Goal: Check status: Check status

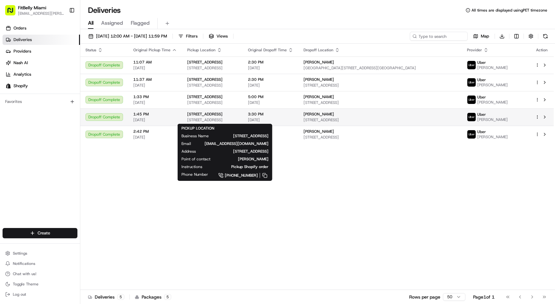
click at [236, 114] on div "[STREET_ADDRESS]" at bounding box center [212, 114] width 50 height 5
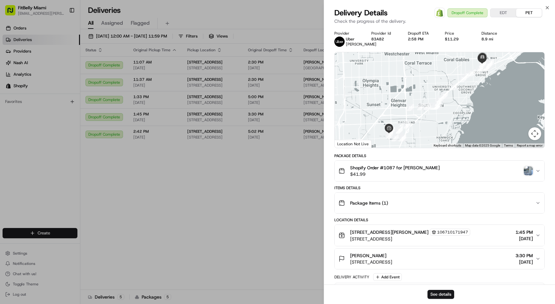
click at [531, 170] on img "button" at bounding box center [527, 171] width 9 height 9
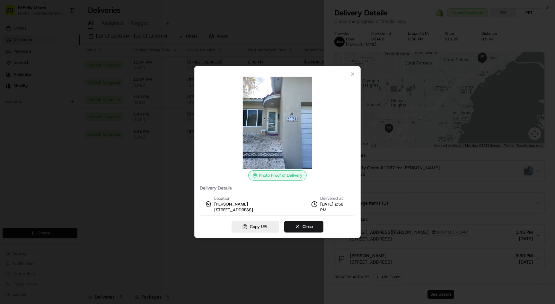
click at [120, 124] on div at bounding box center [277, 152] width 555 height 304
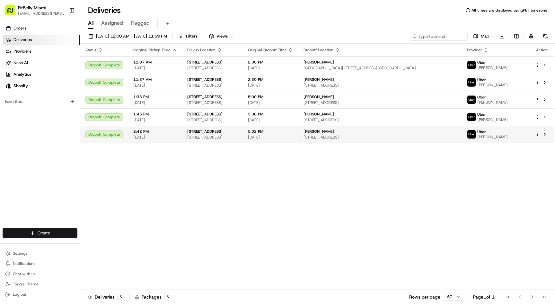
click at [168, 136] on span "[DATE]" at bounding box center [155, 137] width 44 height 5
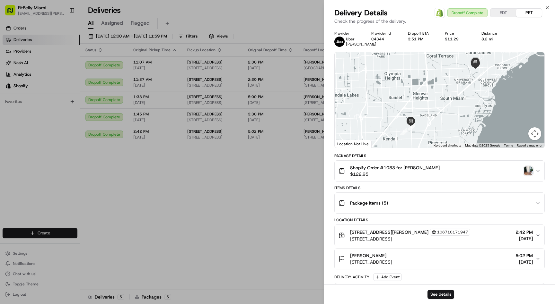
click at [530, 176] on img "button" at bounding box center [527, 171] width 9 height 9
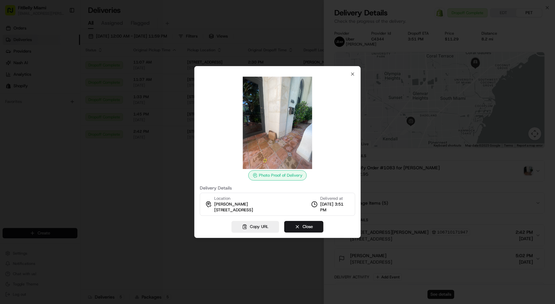
click at [160, 99] on div at bounding box center [277, 152] width 555 height 304
